Goal: Information Seeking & Learning: Check status

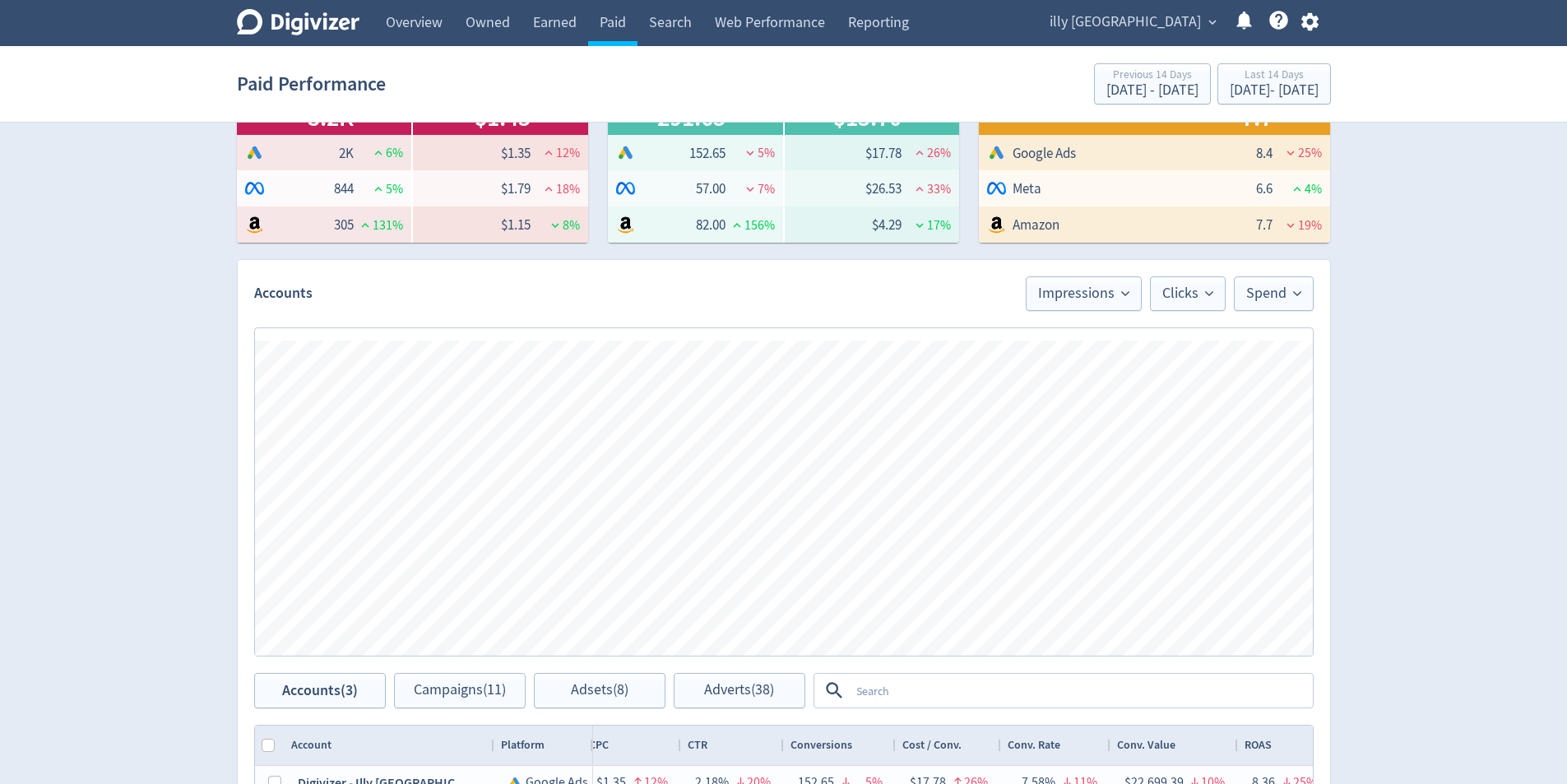
scroll to position [329, 0]
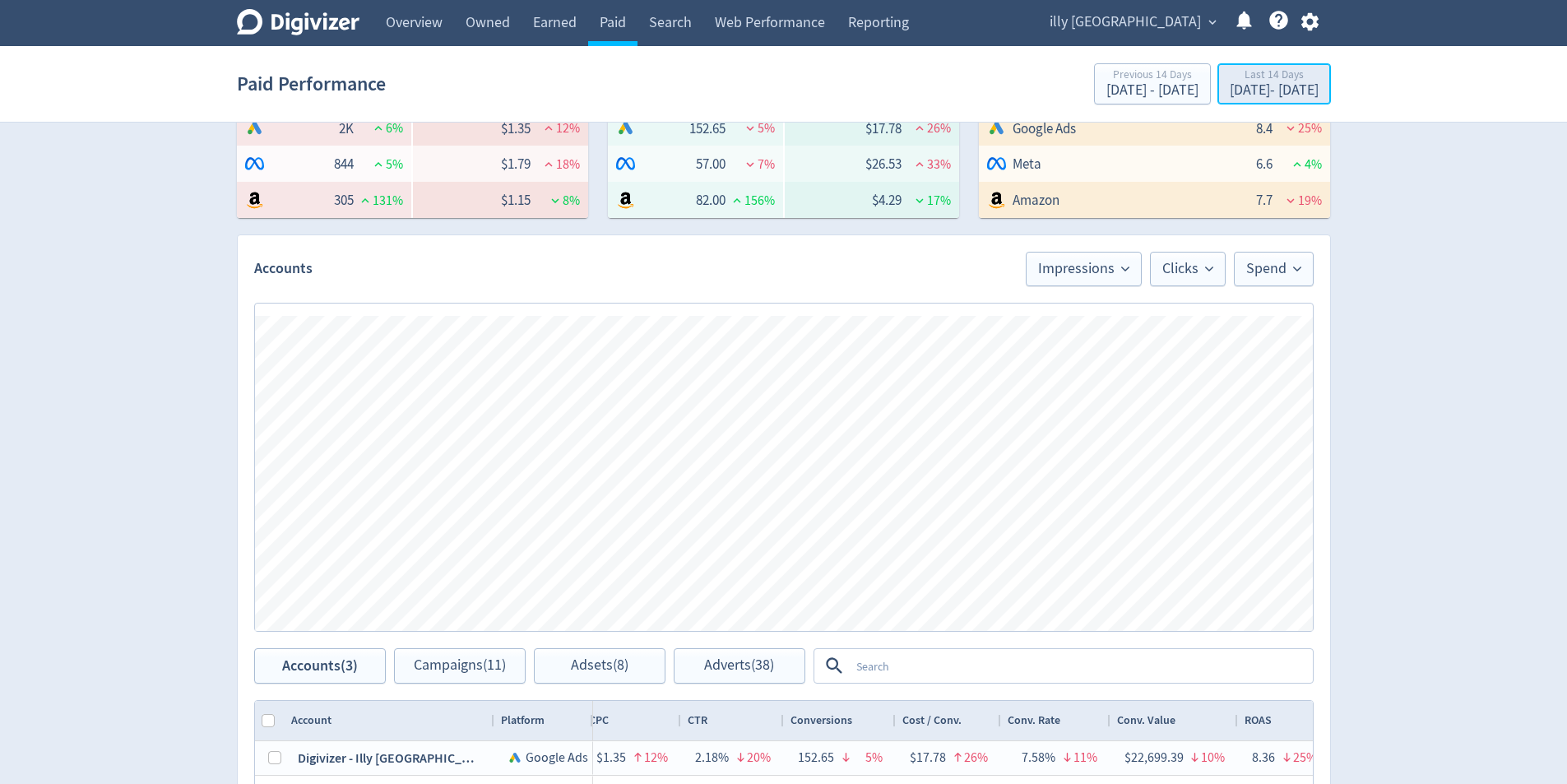
click at [1245, 99] on div "Last 14 Days [DATE] - [DATE]" at bounding box center [1274, 85] width 104 height 33
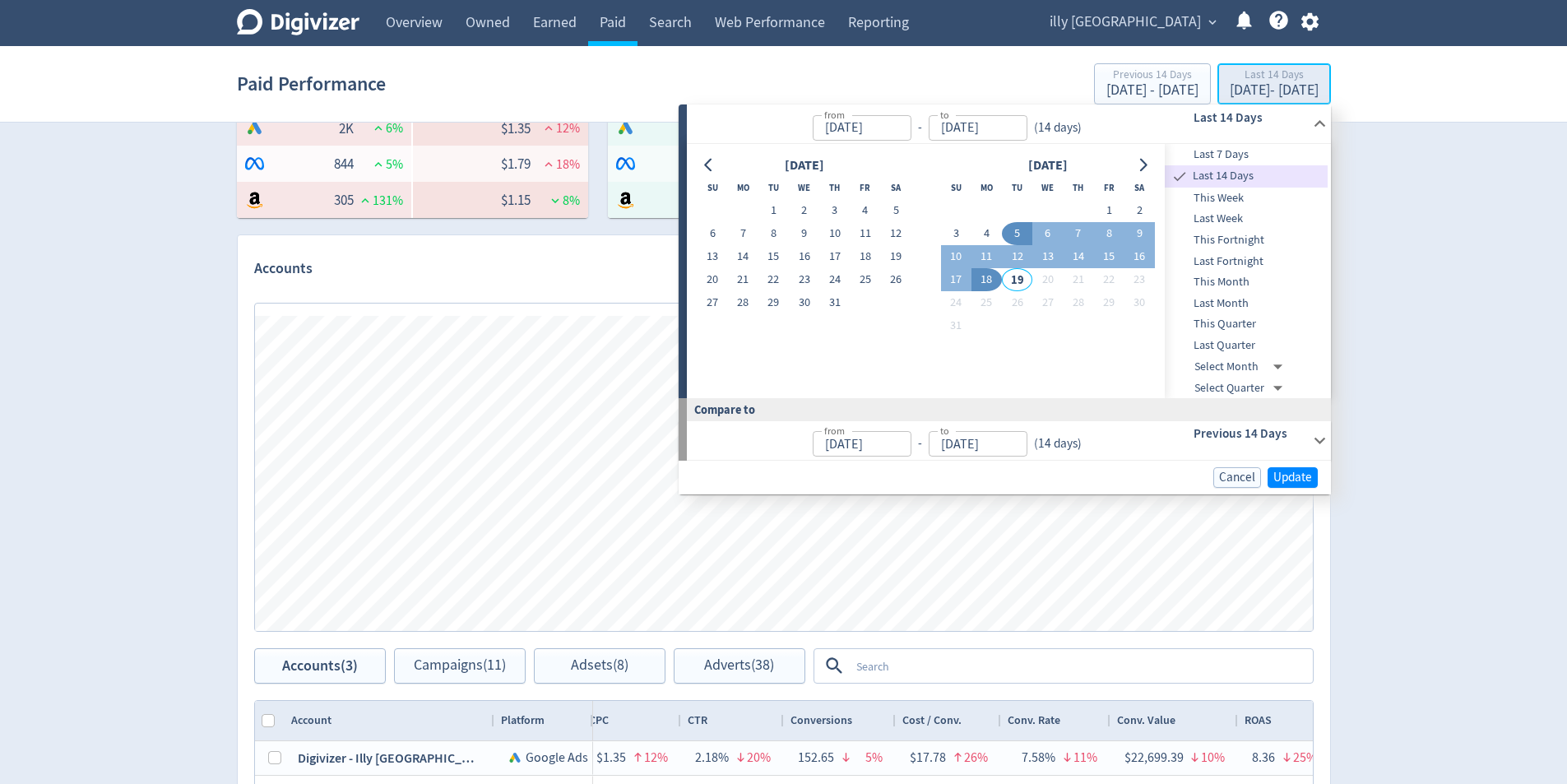
type input "[DATE]"
click at [1111, 201] on button "1" at bounding box center [1109, 210] width 31 height 23
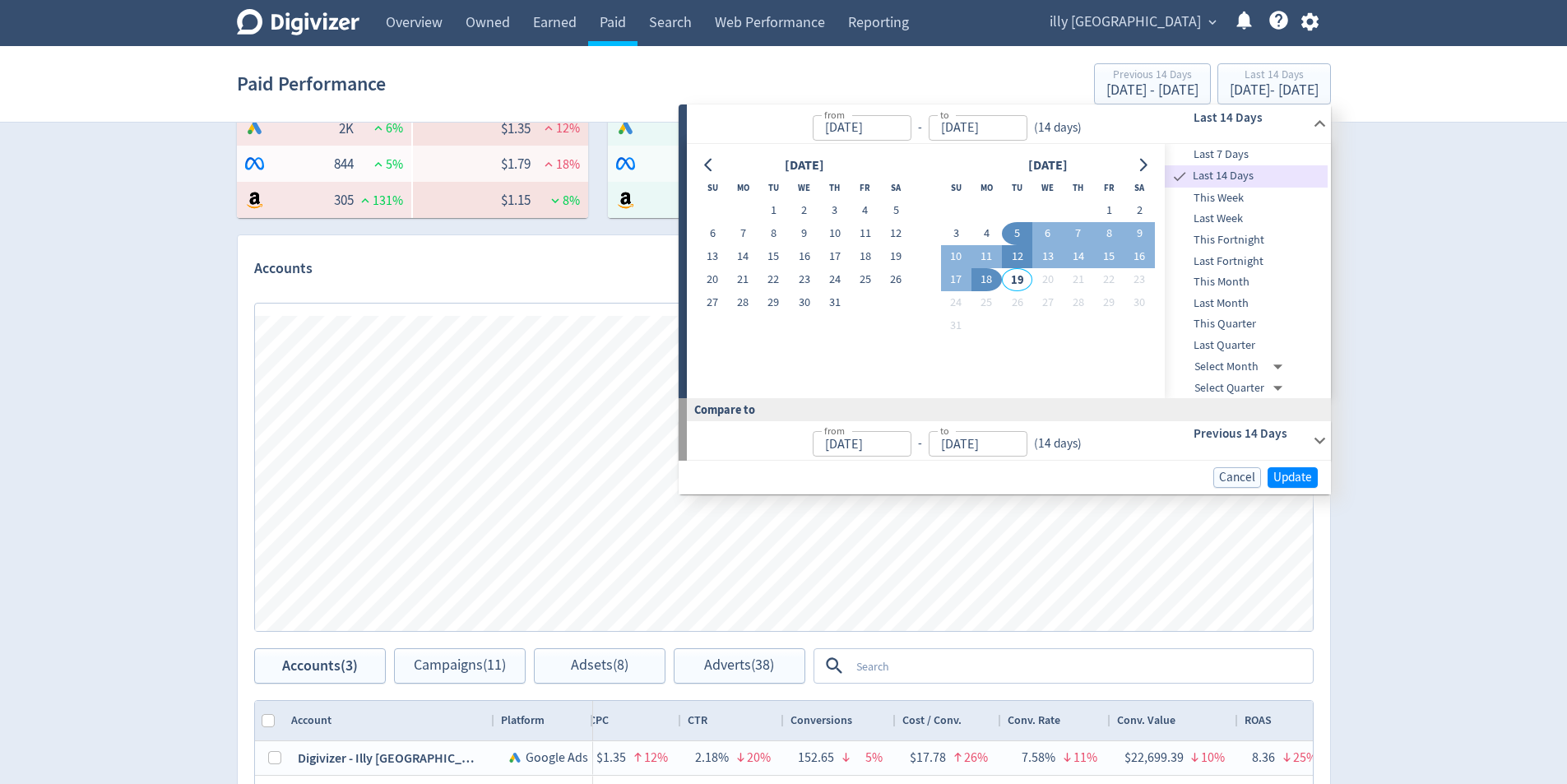
type input "[DATE]"
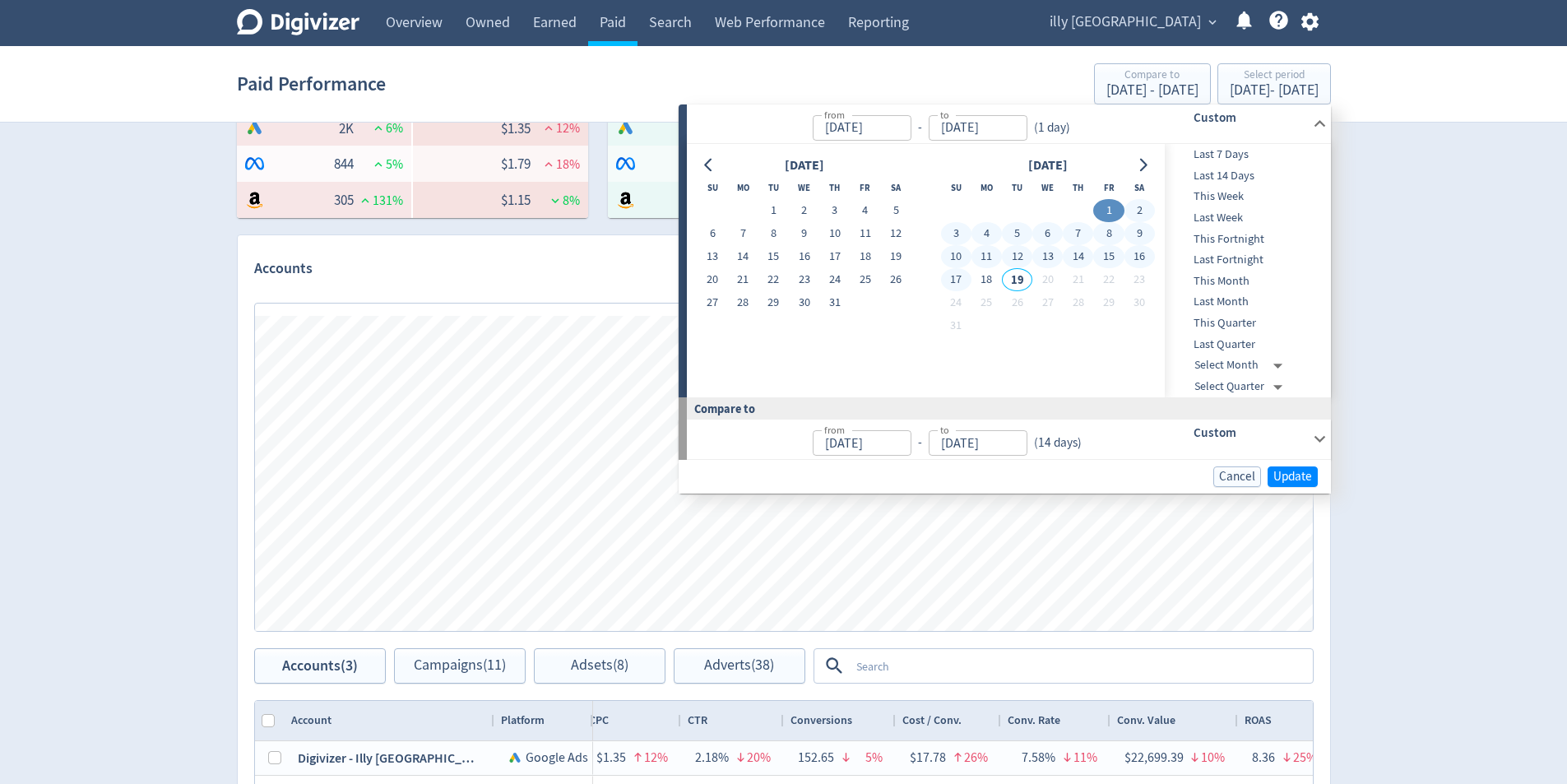
click at [952, 276] on button "17" at bounding box center [956, 280] width 31 height 23
type input "[DATE]"
click at [1307, 470] on span "Update" at bounding box center [1293, 476] width 39 height 12
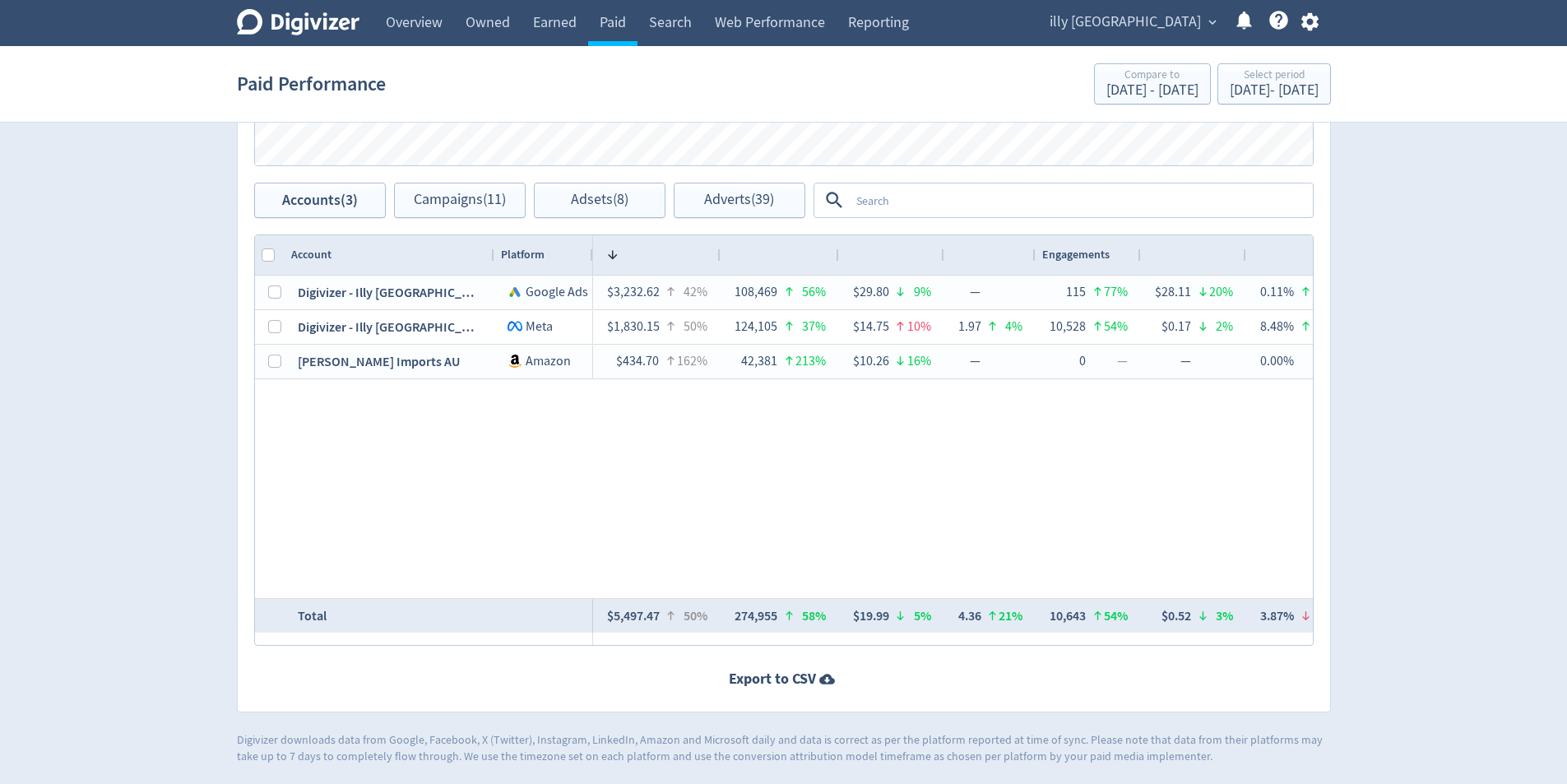
scroll to position [0, 1178]
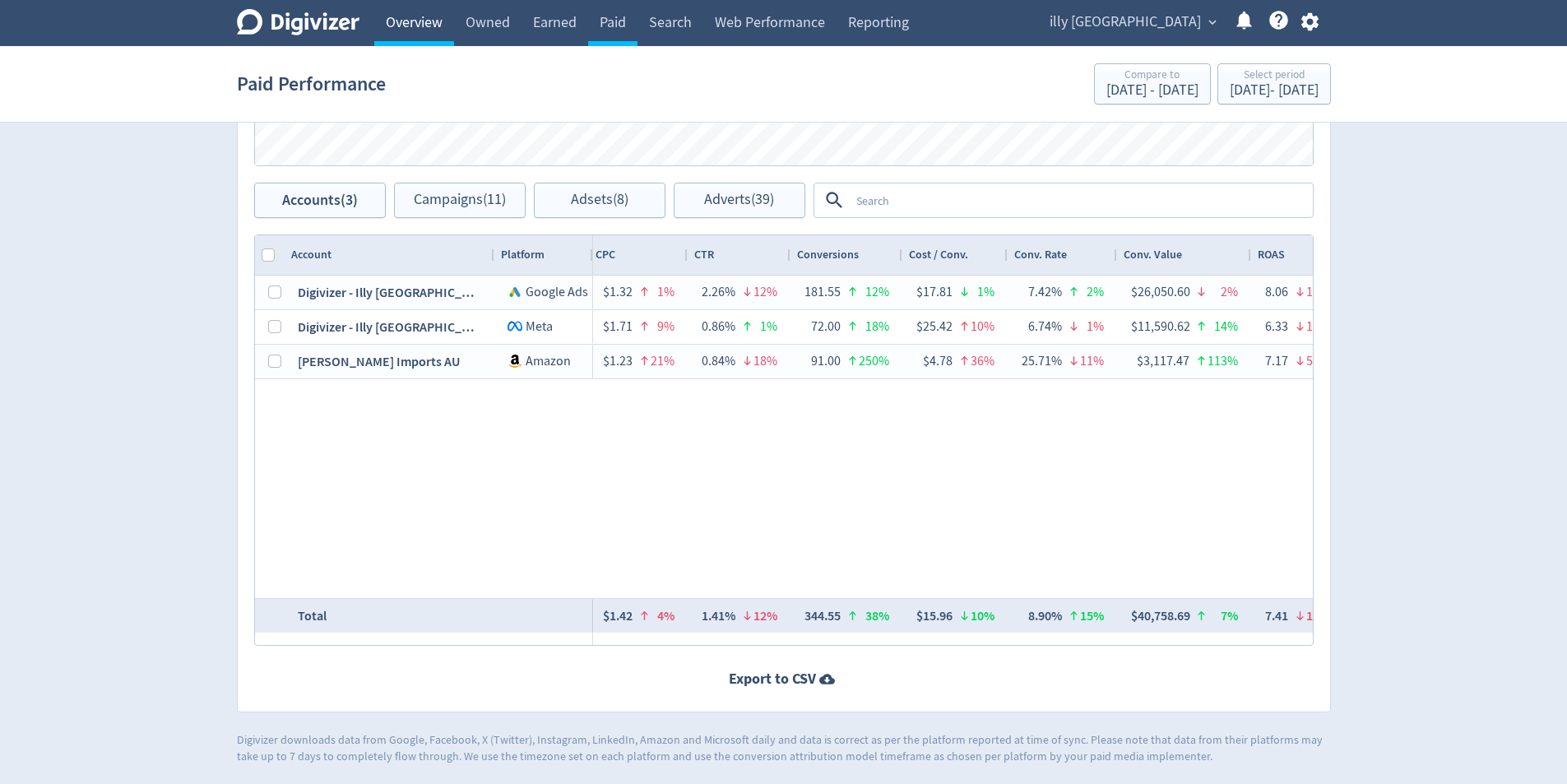
click at [450, 24] on link "Overview" at bounding box center [414, 23] width 80 height 46
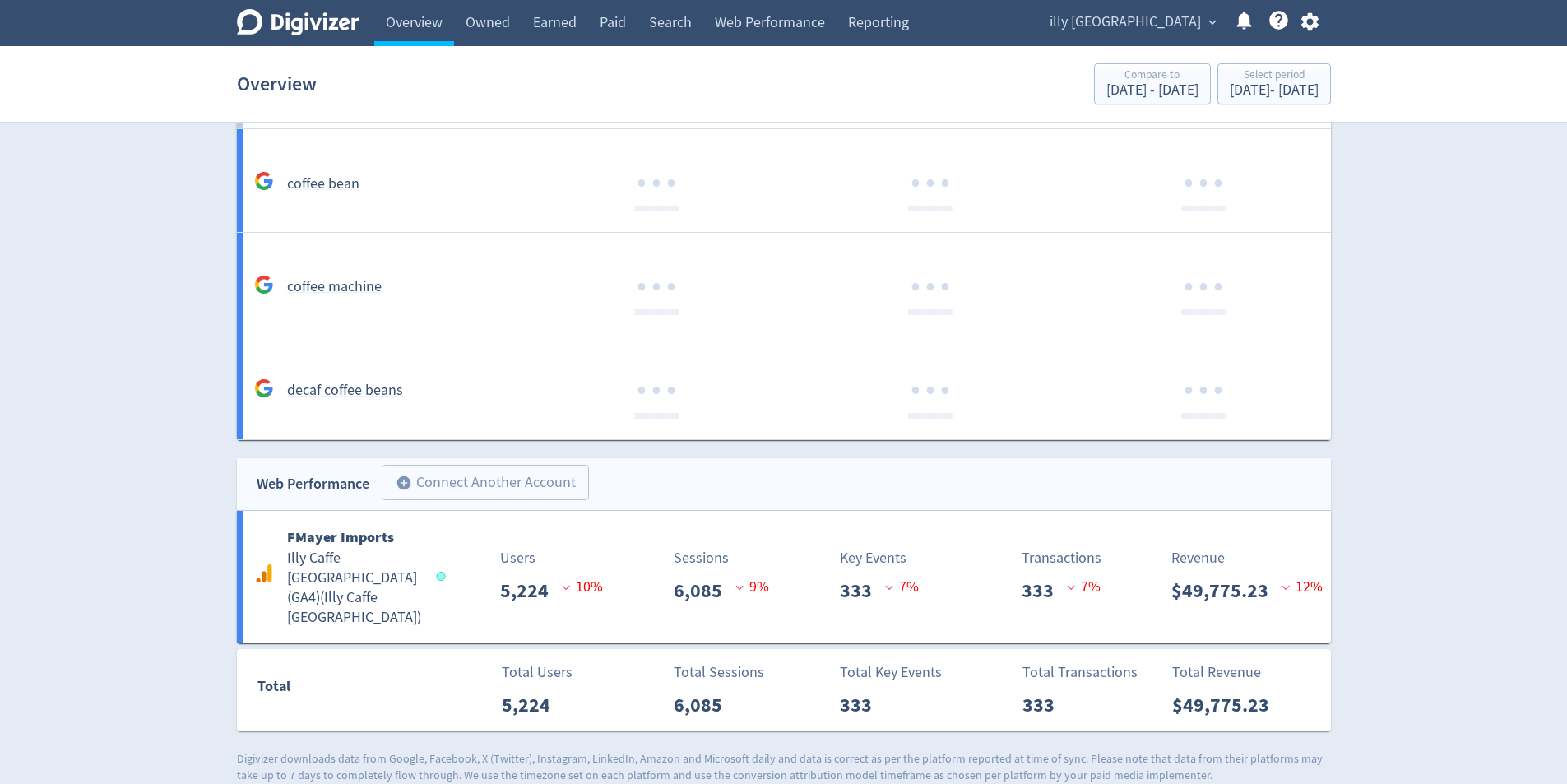
scroll to position [1435, 0]
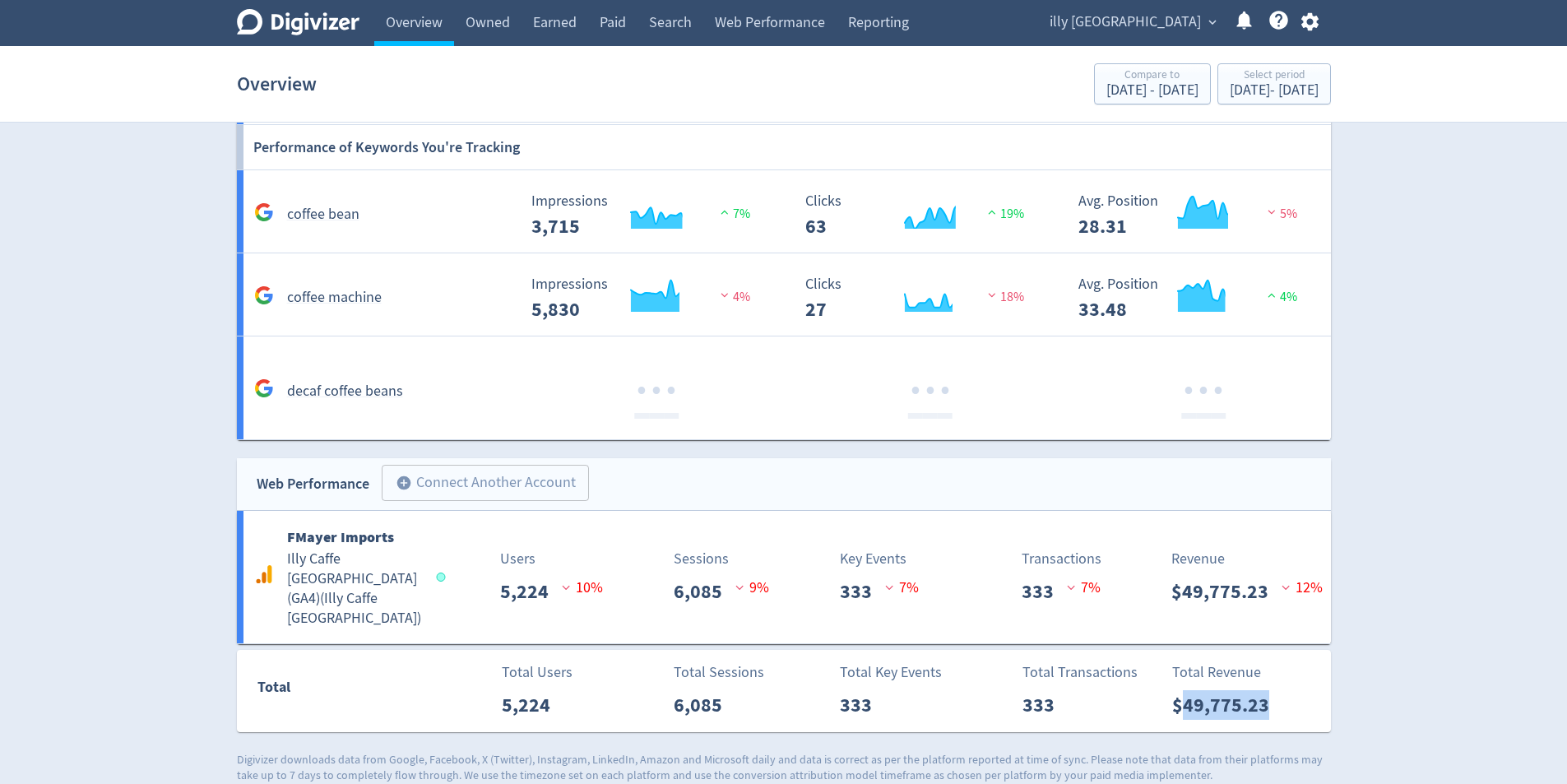
drag, startPoint x: 1281, startPoint y: 688, endPoint x: 1178, endPoint y: 690, distance: 103.0
click at [1178, 690] on div "Total Revenue $49,775.23" at bounding box center [1247, 690] width 168 height 58
copy p "49,775.23"
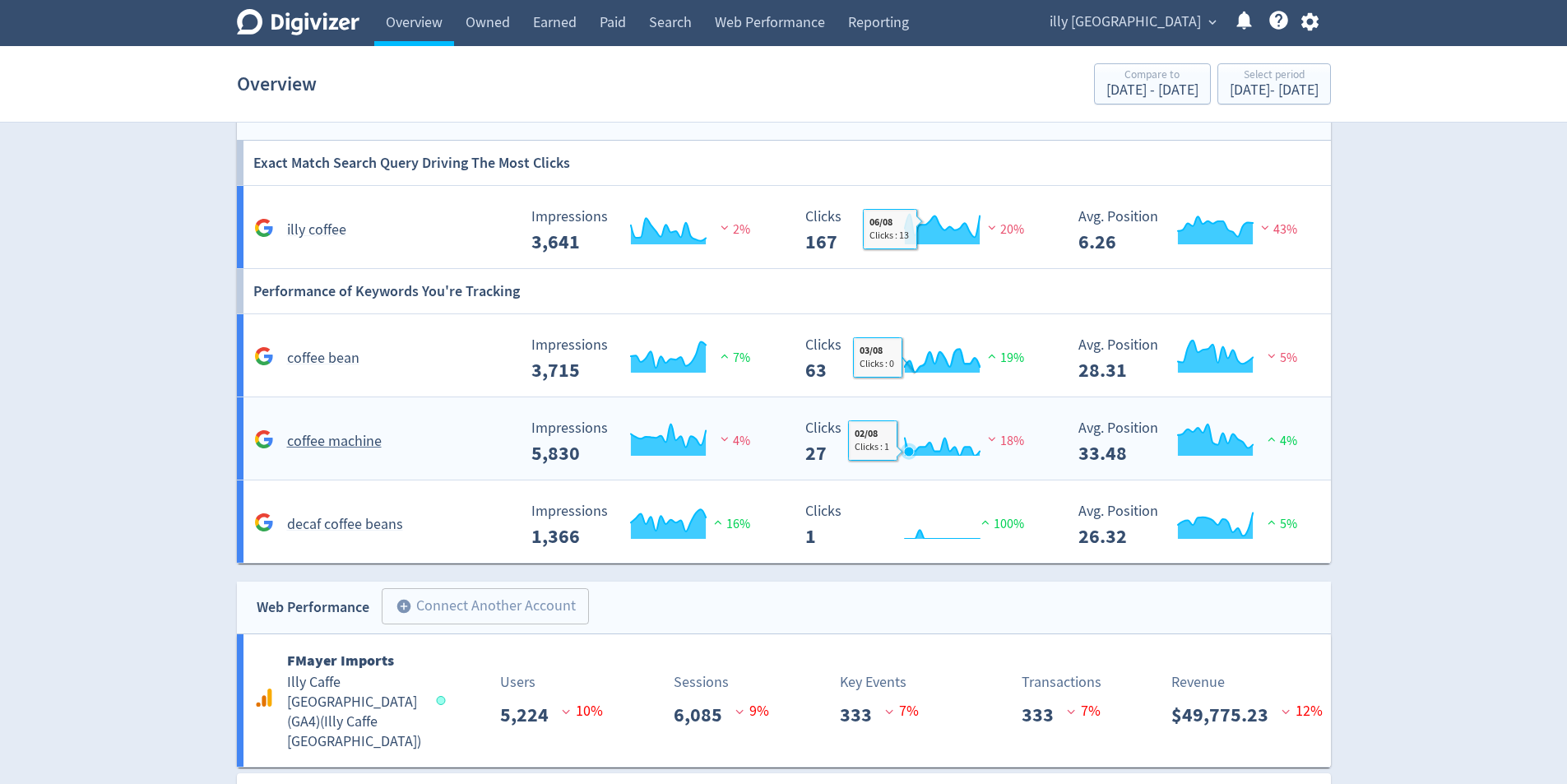
scroll to position [1414, 0]
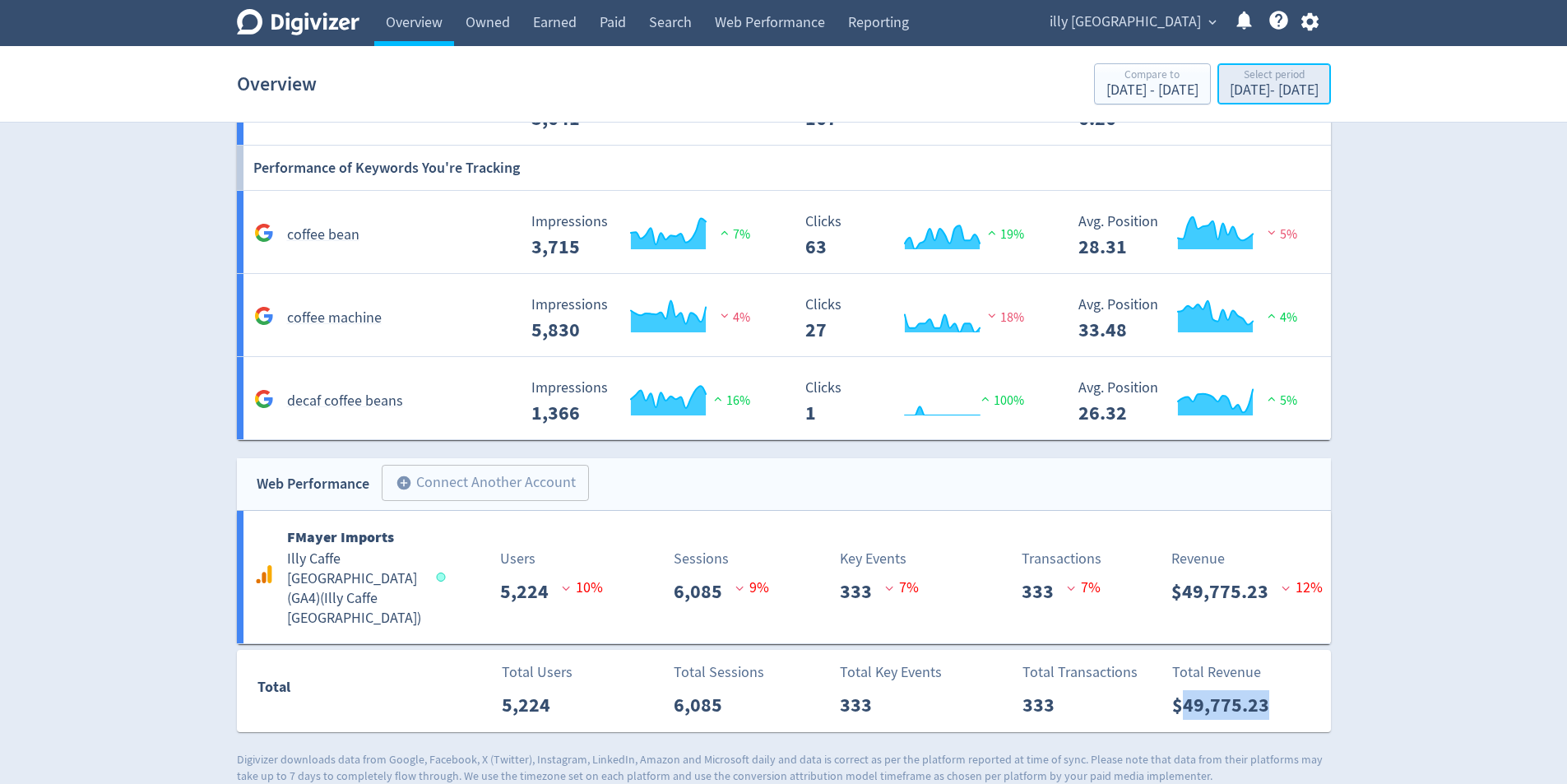
click at [1293, 79] on div "Select period" at bounding box center [1274, 76] width 89 height 14
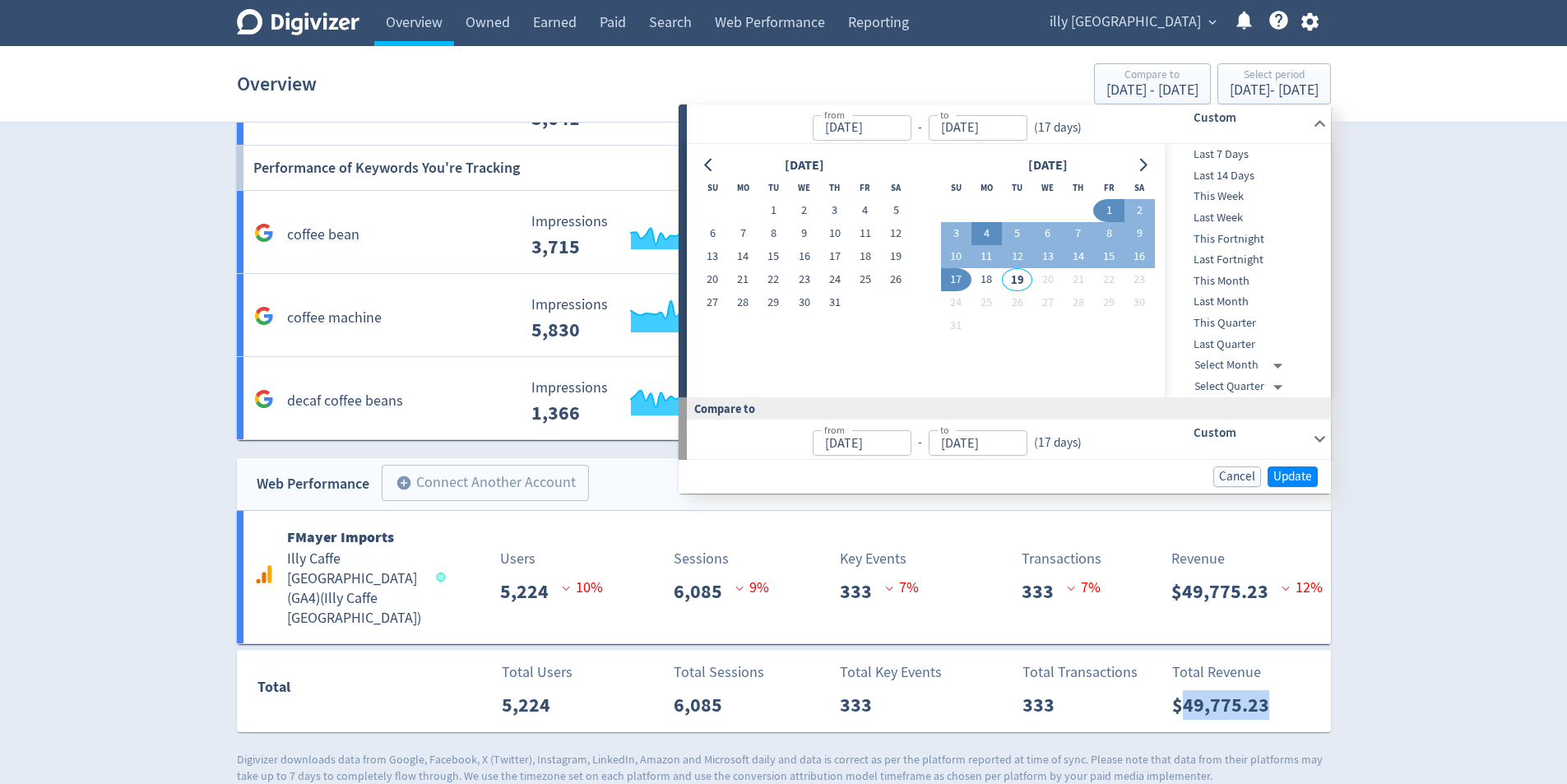
click at [986, 230] on button "4" at bounding box center [986, 233] width 31 height 23
type input "[DATE]"
click at [954, 278] on button "17" at bounding box center [956, 280] width 31 height 23
type input "[DATE]"
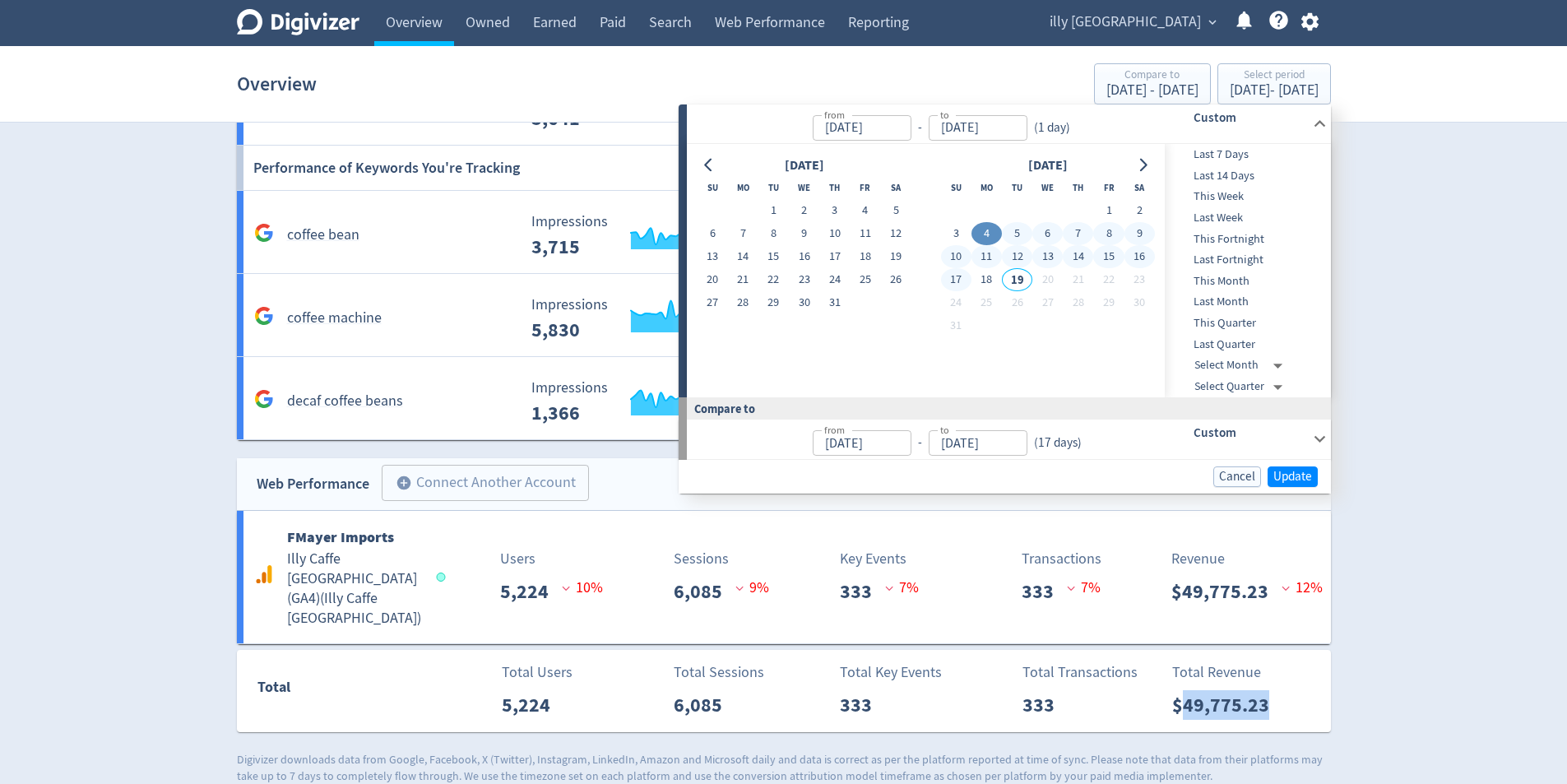
type input "[DATE]"
click at [1308, 444] on div "Custom" at bounding box center [1227, 439] width 163 height 39
